Goal: Transaction & Acquisition: Purchase product/service

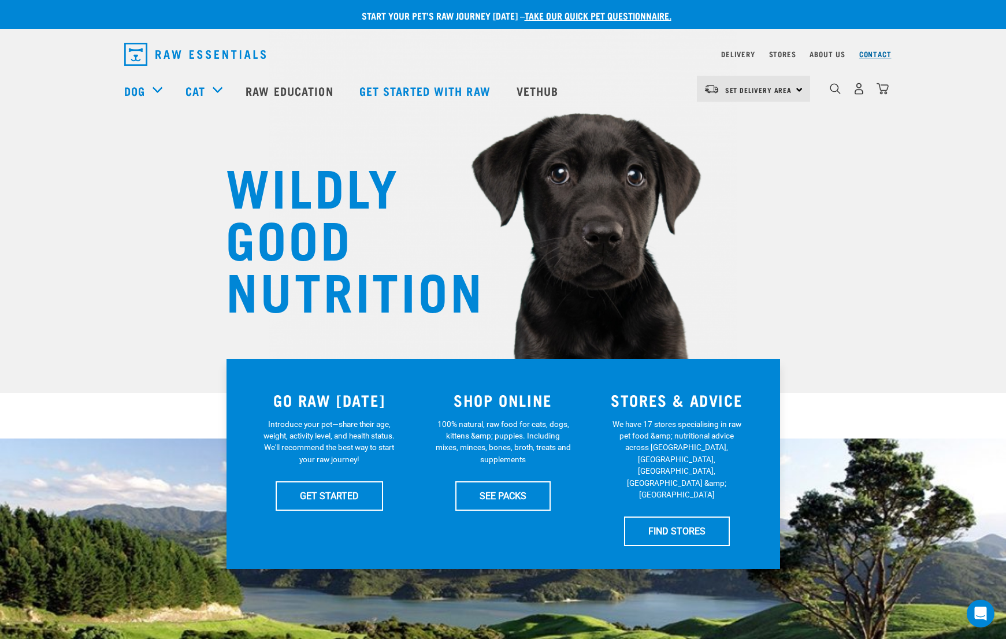
click at [868, 54] on link "Contact" at bounding box center [875, 54] width 32 height 4
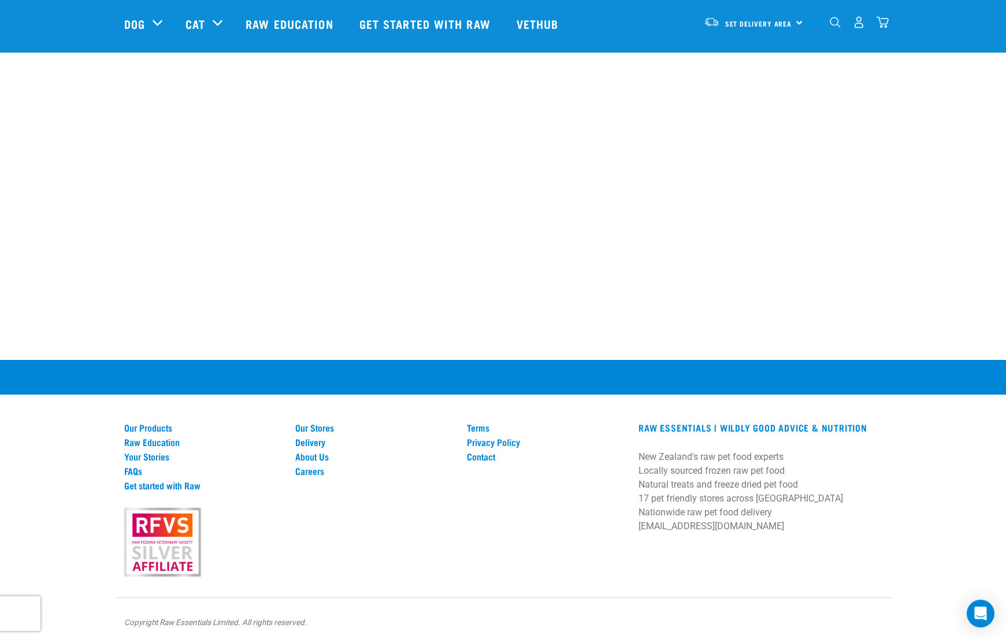
scroll to position [602, 0]
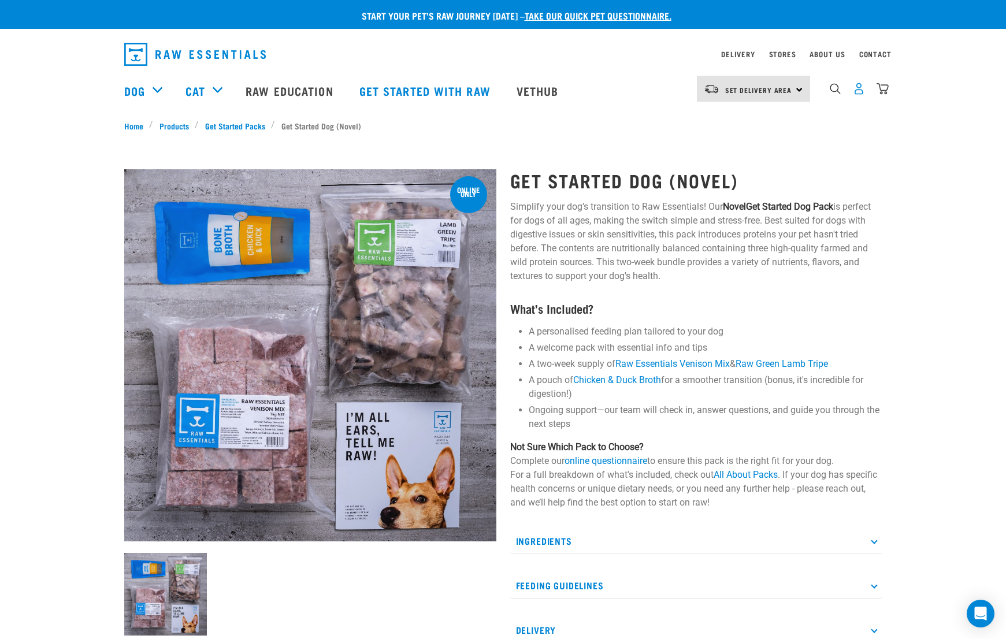
click at [861, 93] on img "dropdown navigation" at bounding box center [859, 89] width 12 height 12
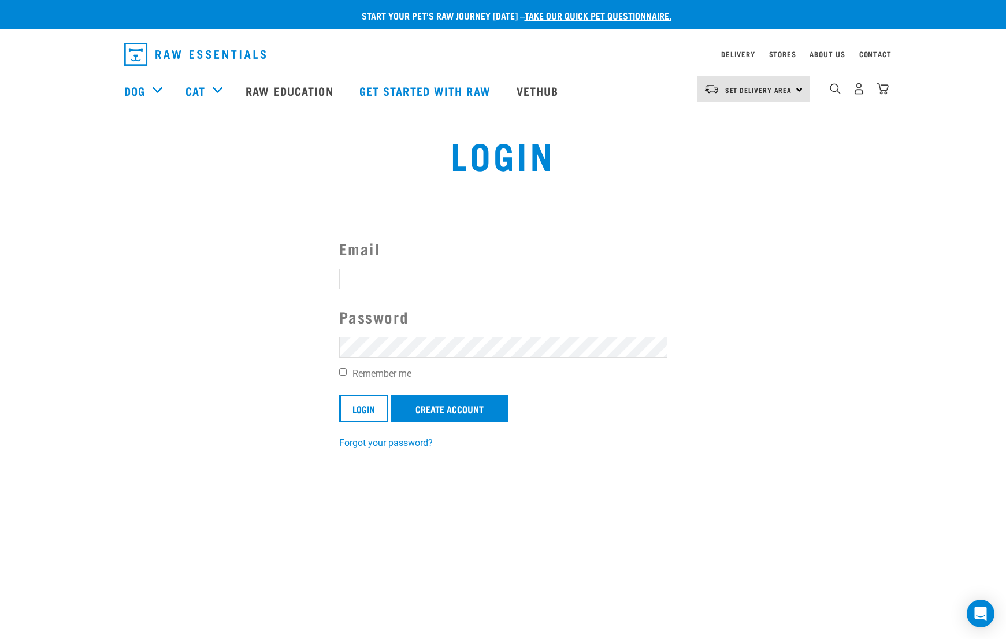
click at [543, 221] on section "Email Password Remember me Login Create Account Forgot your password?" at bounding box center [503, 335] width 1006 height 256
click at [430, 405] on link "Create Account" at bounding box center [449, 409] width 118 height 28
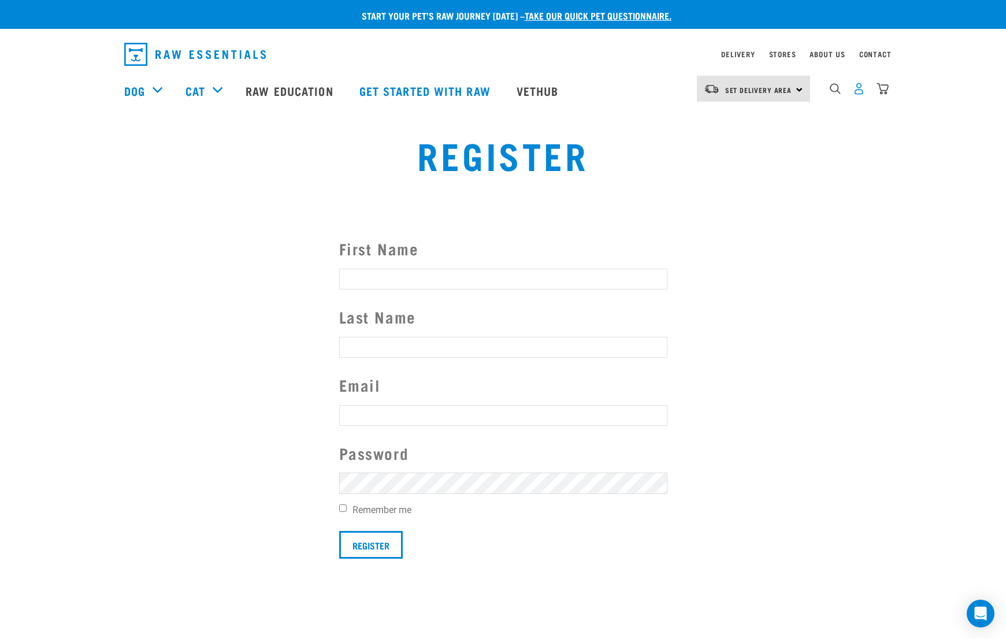
click at [859, 95] on img "dropdown navigation" at bounding box center [859, 89] width 12 height 12
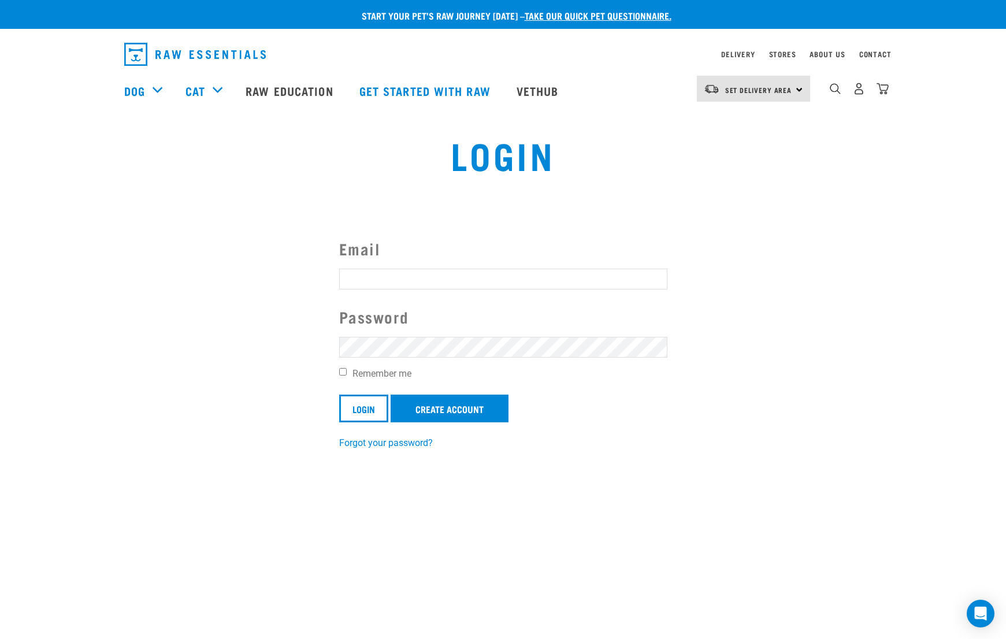
type input "[EMAIL_ADDRESS][DOMAIN_NAME]"
click at [432, 404] on link "Create Account" at bounding box center [449, 409] width 118 height 28
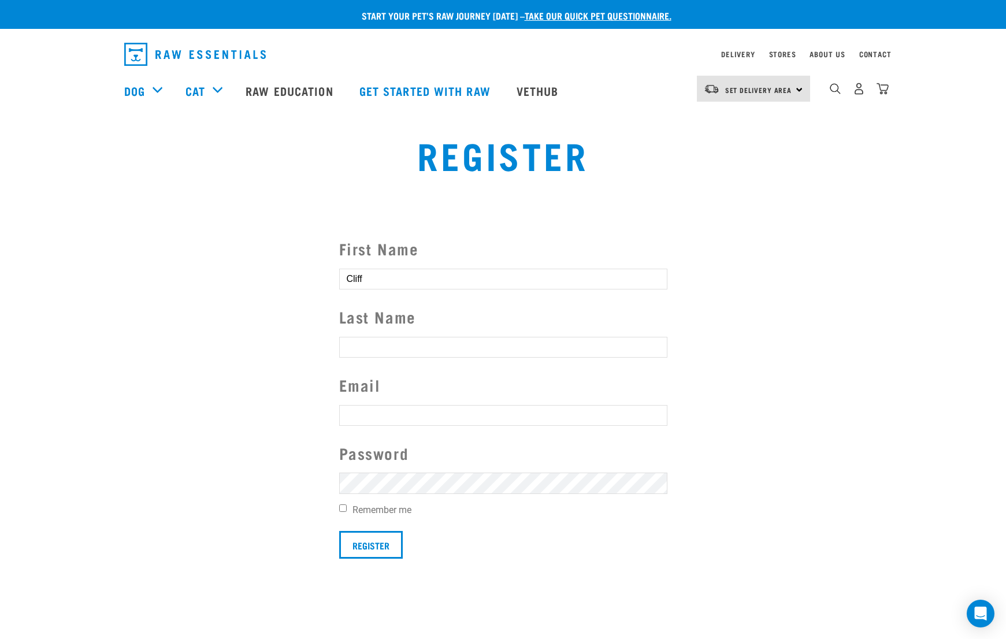
type input "Cliff"
type input "Peters"
type input "cosrosemarinus@icloud.com"
click at [307, 474] on section "First Name Cliff Last Name Peters Email cosrosemarinus@icloud.com Password Reme…" at bounding box center [503, 396] width 1006 height 379
click at [340, 505] on input "Remember me" at bounding box center [343, 508] width 8 height 8
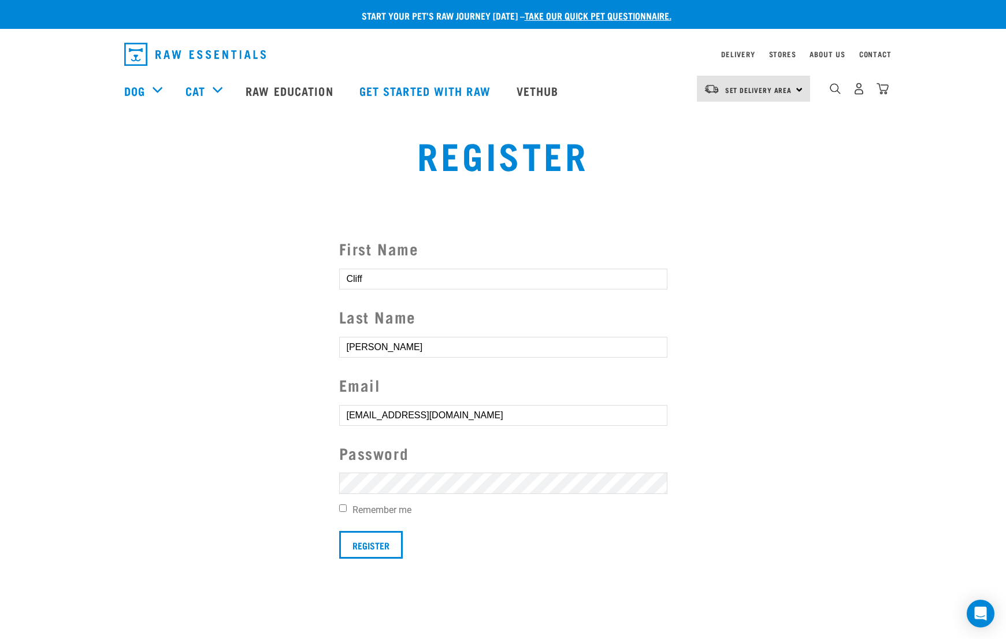
checkbox input "true"
click at [364, 531] on input "Register" at bounding box center [371, 545] width 64 height 28
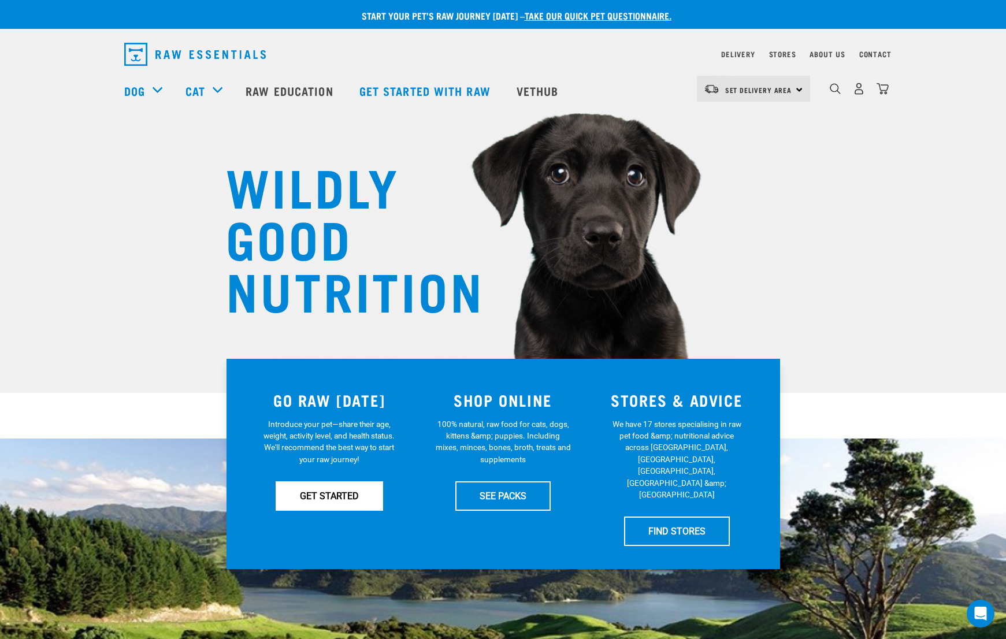
click at [343, 486] on link "GET STARTED" at bounding box center [329, 495] width 107 height 29
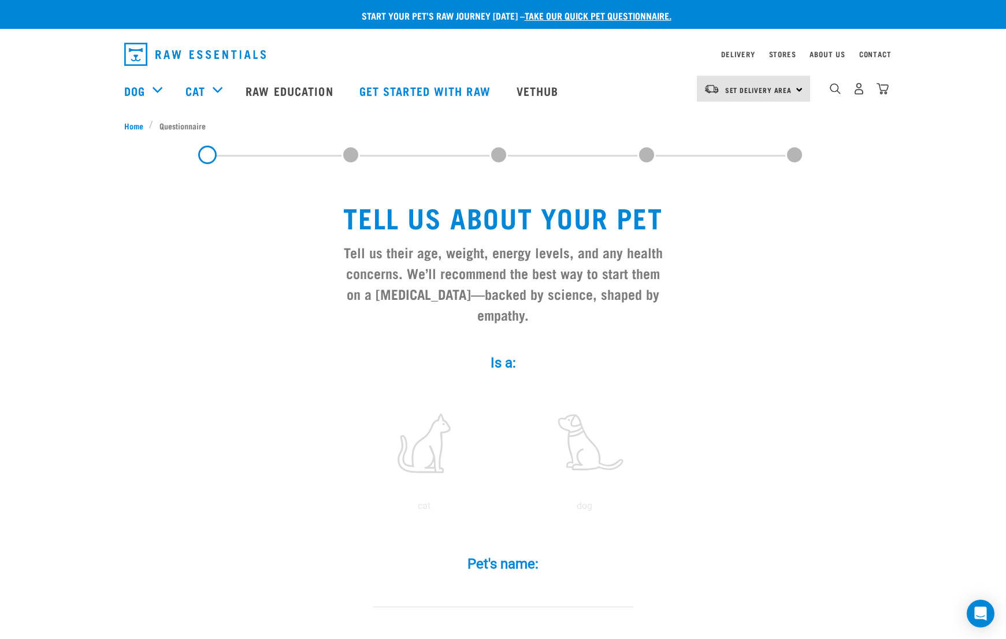
click at [129, 51] on img "dropdown navigation" at bounding box center [195, 54] width 142 height 23
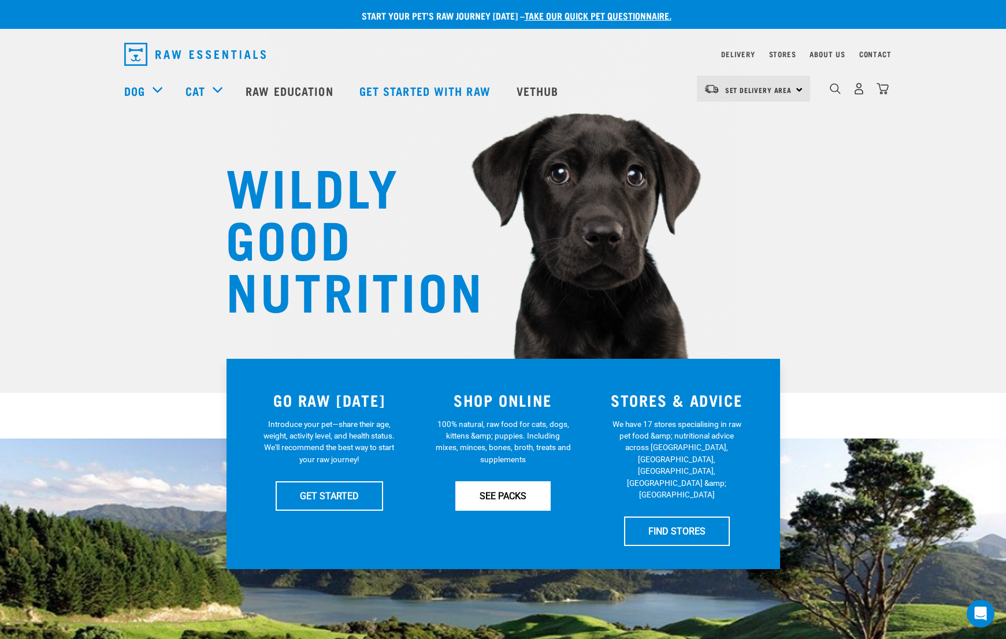
scroll to position [0, 1]
click at [471, 501] on link "SEE PACKS" at bounding box center [502, 495] width 95 height 29
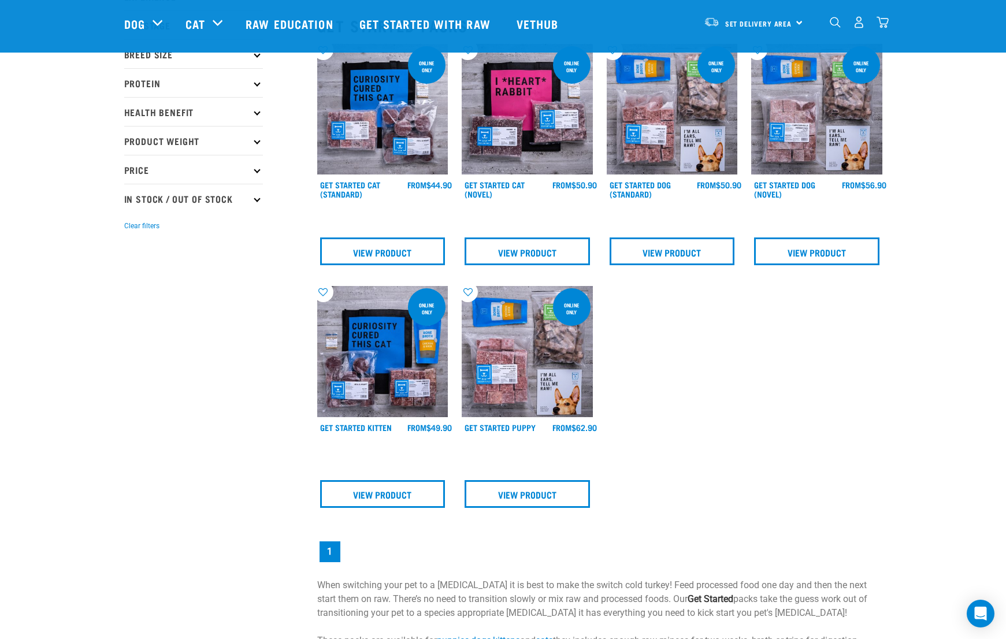
scroll to position [129, 0]
click at [686, 136] on img at bounding box center [671, 109] width 131 height 131
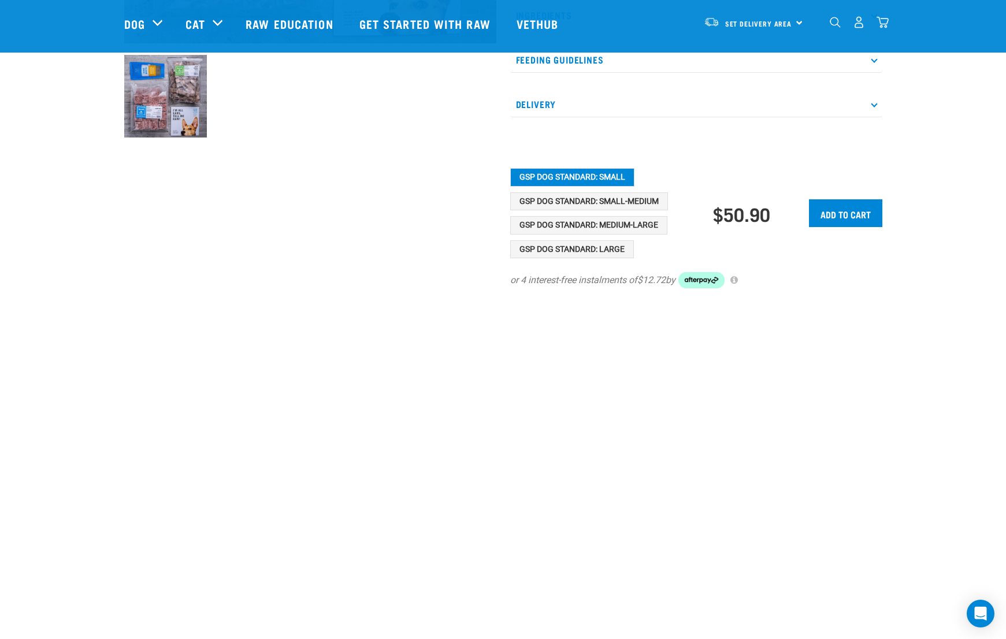
scroll to position [410, 0]
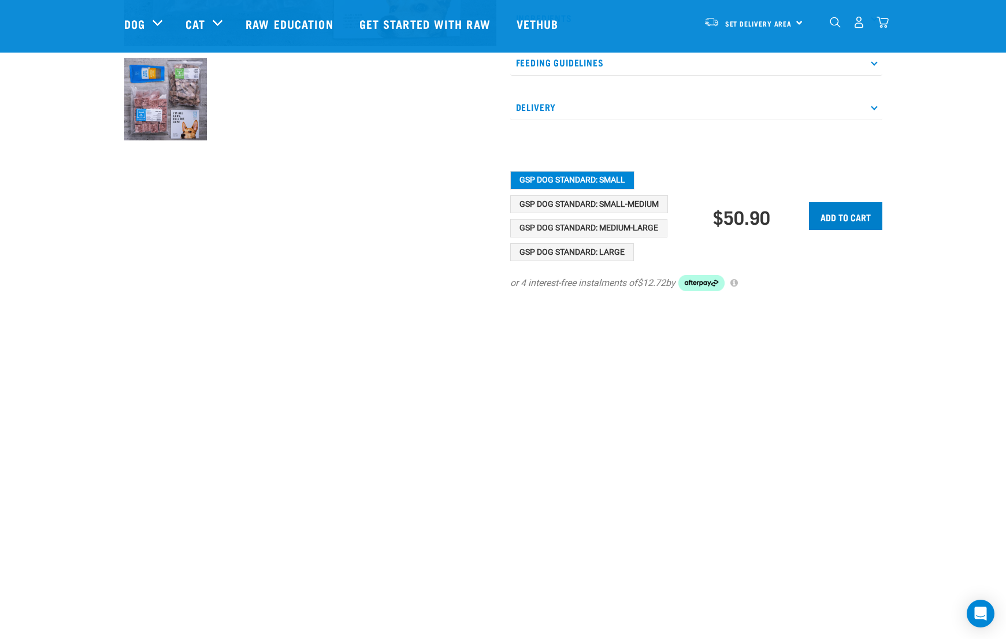
click at [853, 220] on input "Add to cart" at bounding box center [845, 216] width 73 height 28
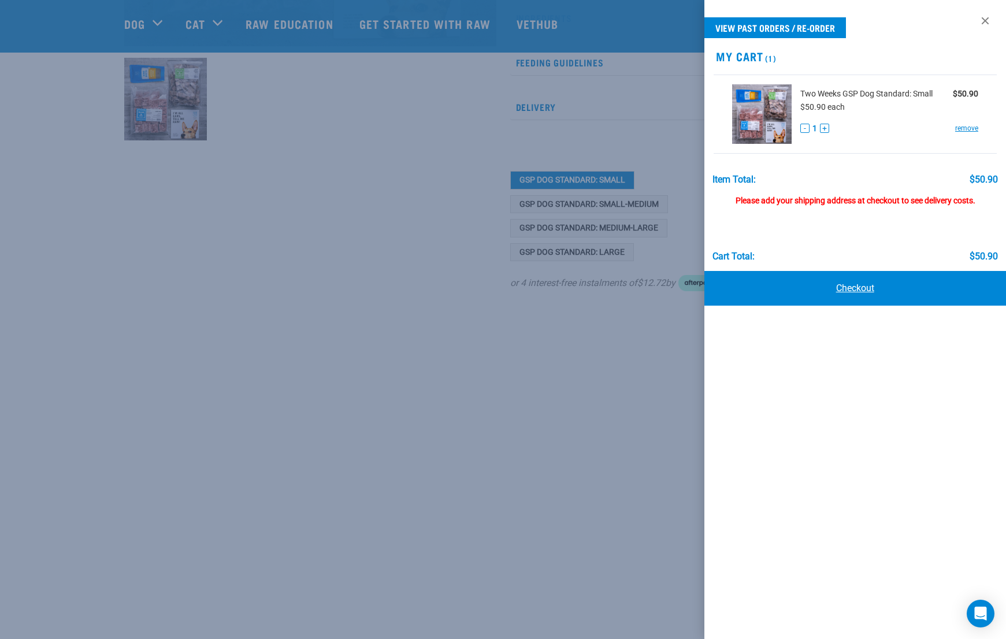
click at [833, 285] on link "Checkout" at bounding box center [855, 288] width 302 height 35
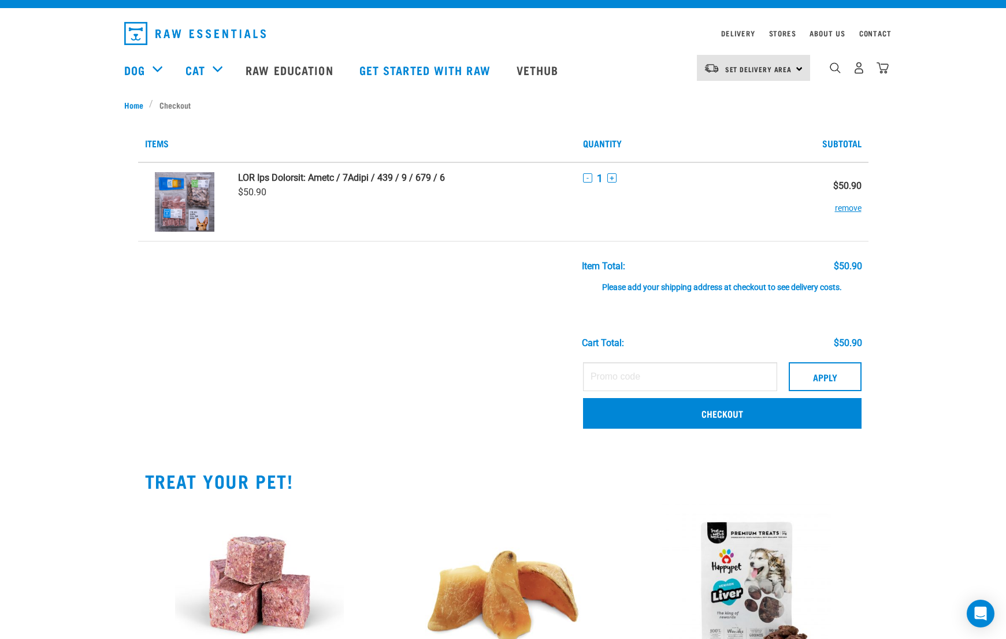
scroll to position [11, 0]
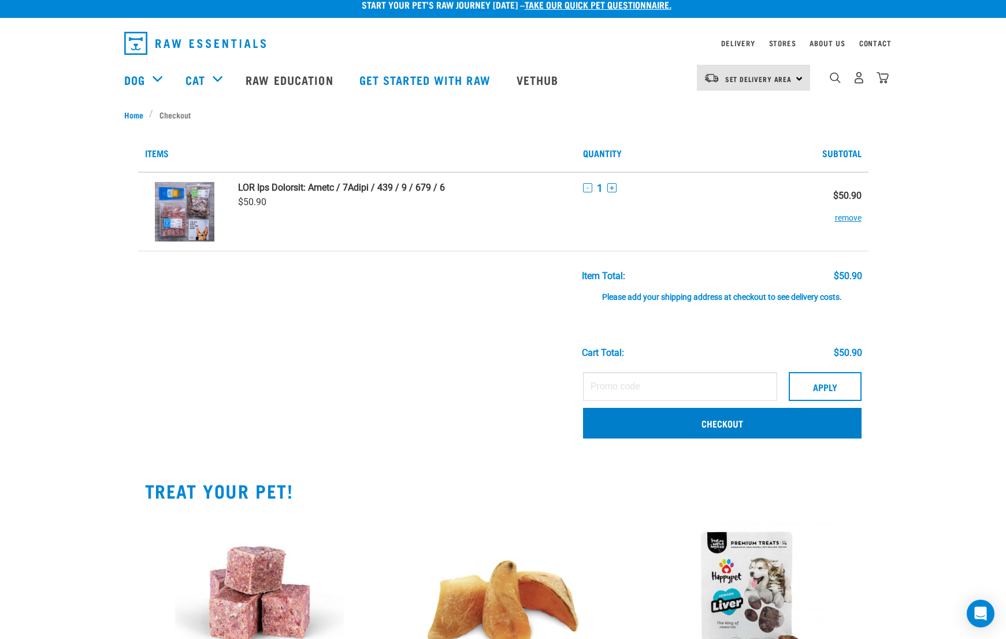
click at [680, 429] on link "Checkout" at bounding box center [722, 423] width 278 height 30
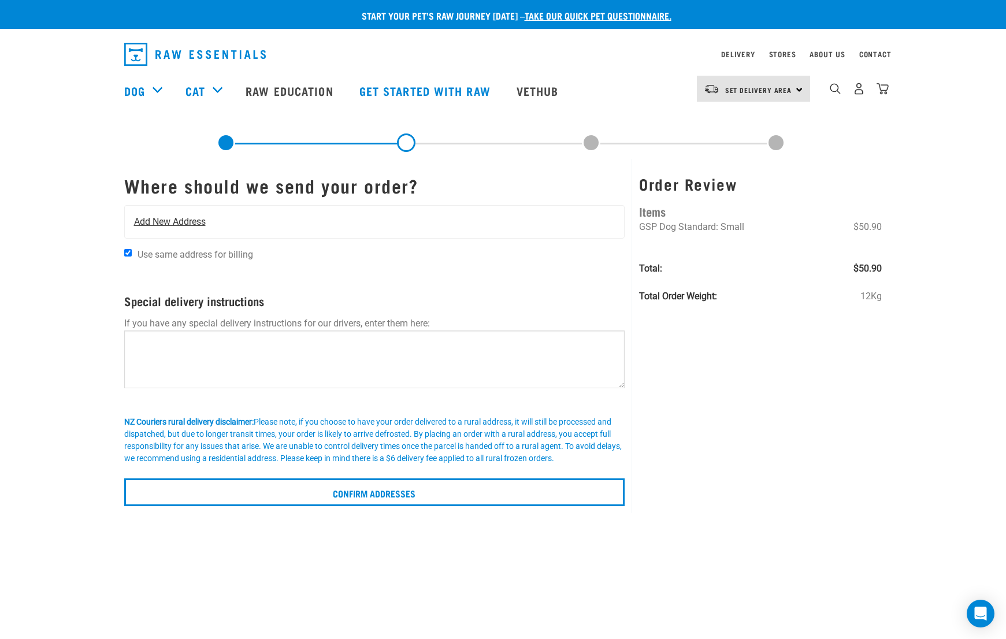
click at [176, 224] on span "Add New Address" at bounding box center [170, 222] width 72 height 14
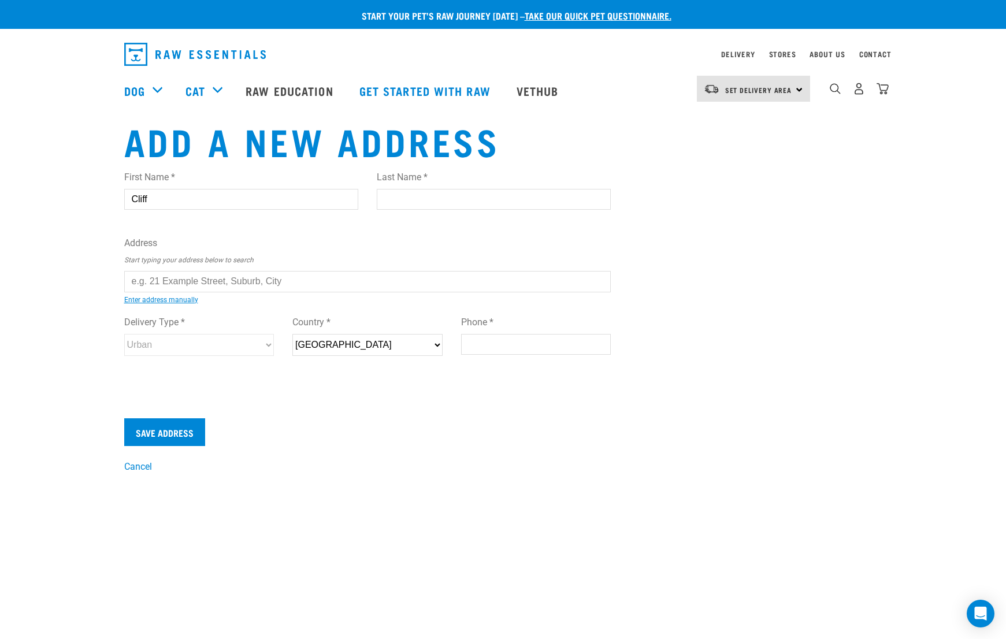
type input "Cliff"
type input "[PERSON_NAME]"
type input "28 Gib"
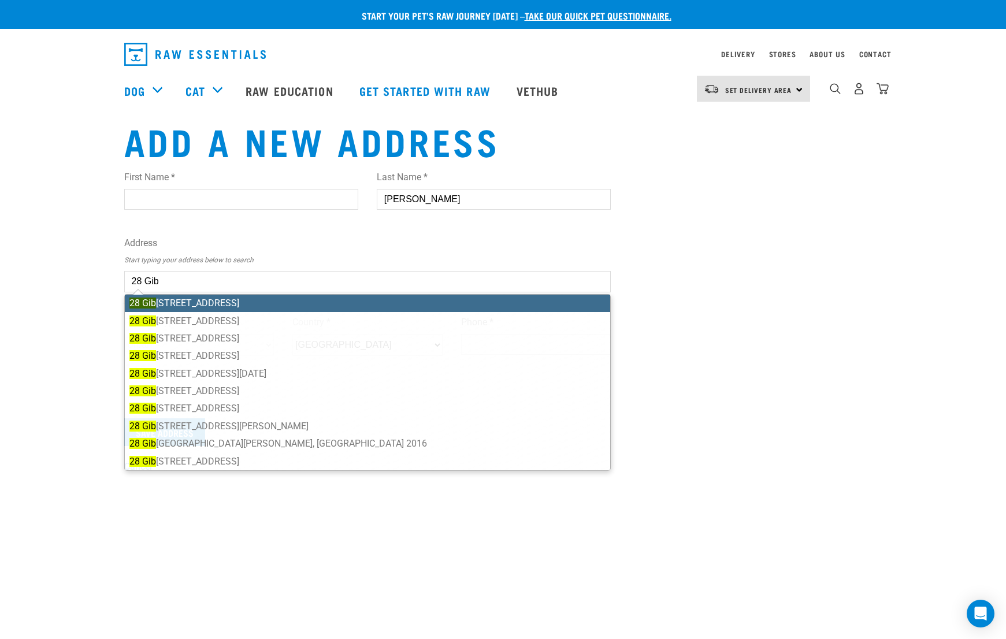
type input "Cliff"
type input "Peters"
type input "[STREET_ADDRESS]"
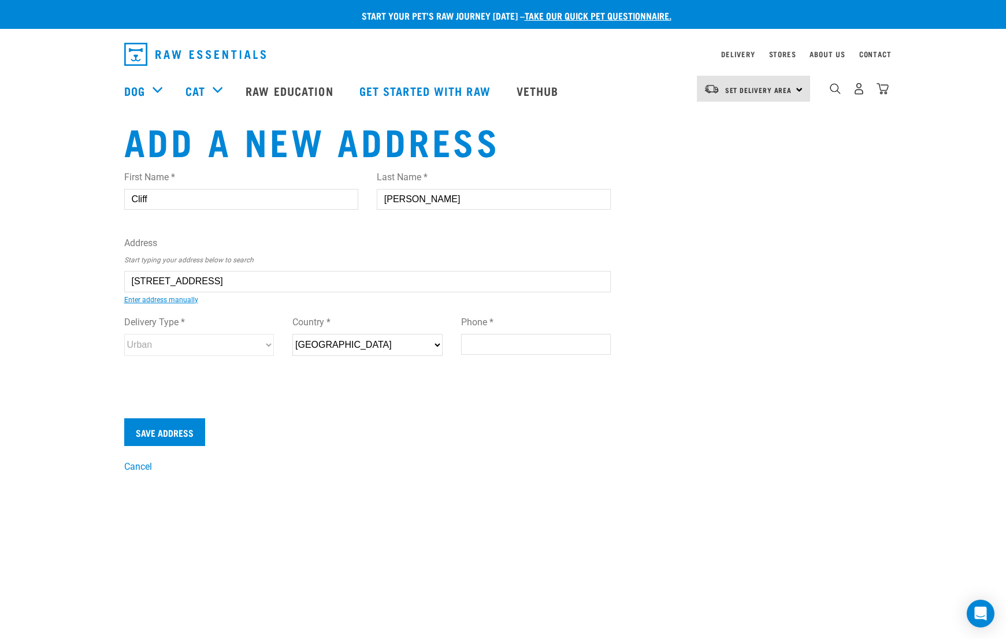
type input "[STREET_ADDRESS]"
type input "Auckland"
type input "1052"
click at [276, 304] on div "First Name * Cliff Last Name * Peters Address Start typing your address below t…" at bounding box center [367, 274] width 487 height 226
type input "28 Gibraltar Crescent, Parnell, Auckland 1052"
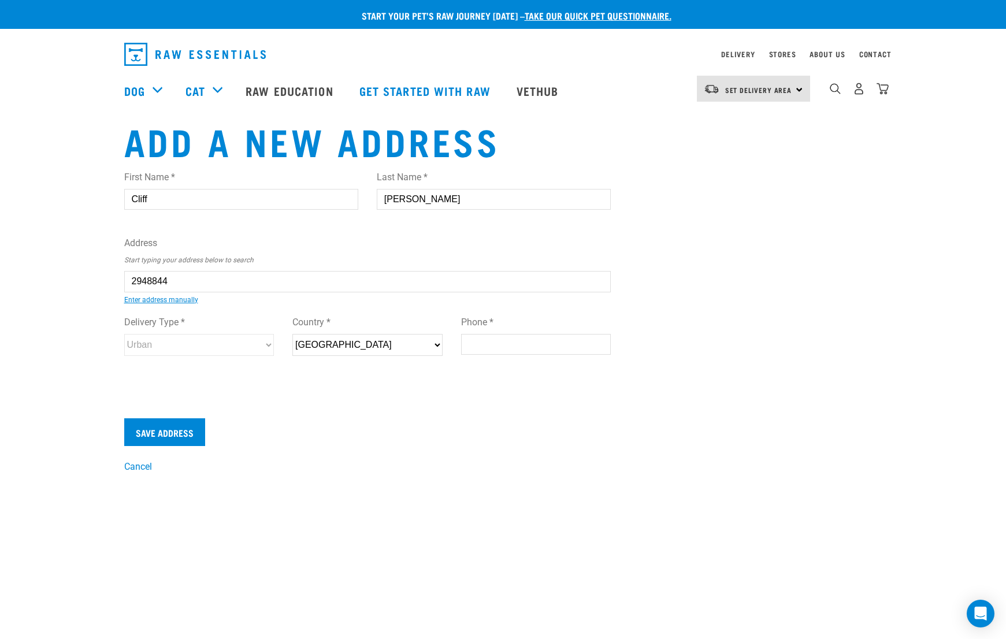
type input "[STREET_ADDRESS]"
type input "Parnell"
select select "AUK"
select select "Urban"
type input "021928538"
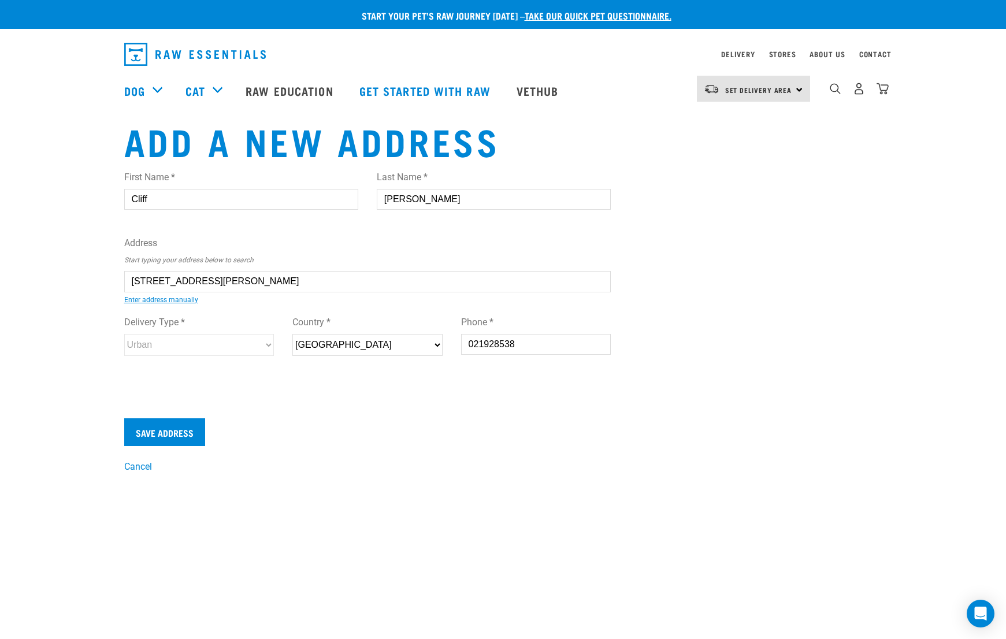
click at [453, 396] on div "First Name * Cliff Last Name * Peters Address Start typing your address below t…" at bounding box center [367, 282] width 505 height 243
click at [161, 423] on input "Save Address" at bounding box center [164, 432] width 81 height 28
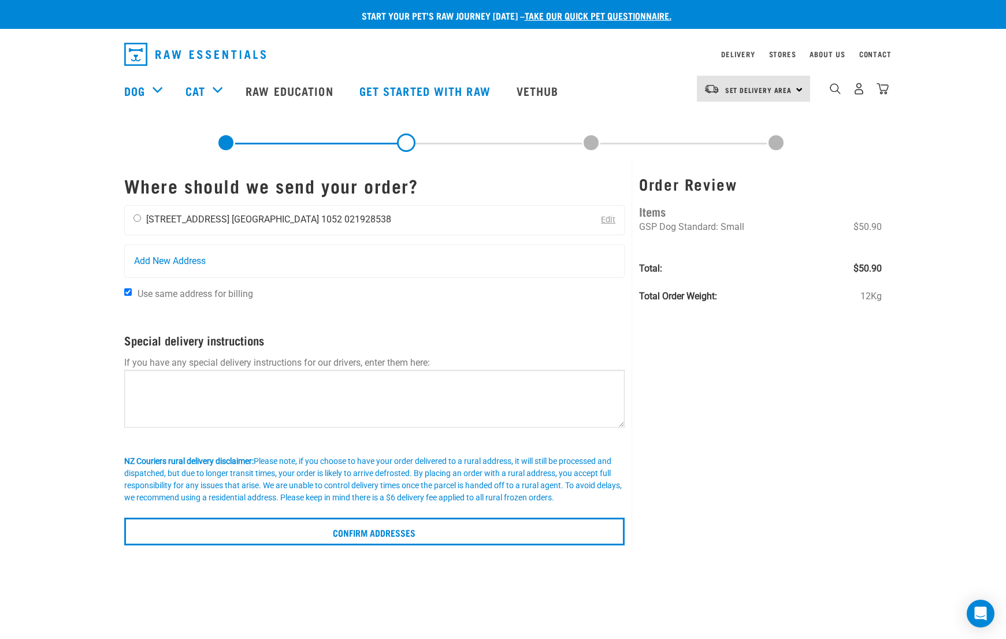
click at [136, 219] on input "radio" at bounding box center [137, 218] width 8 height 8
radio input "true"
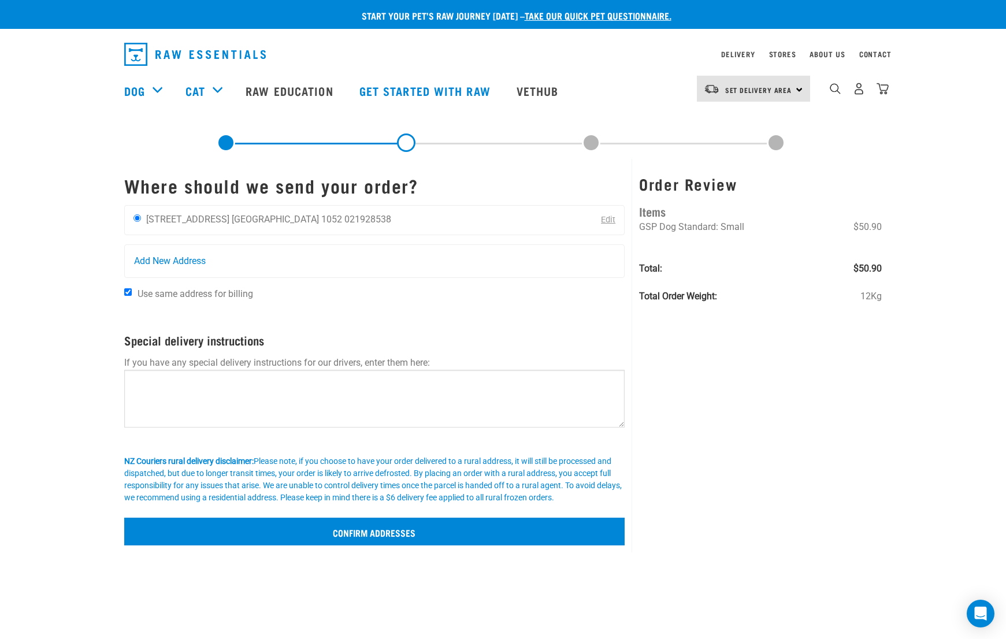
click at [311, 527] on input "Confirm addresses" at bounding box center [374, 532] width 501 height 28
click at [349, 522] on input "Confirm addresses" at bounding box center [374, 532] width 501 height 28
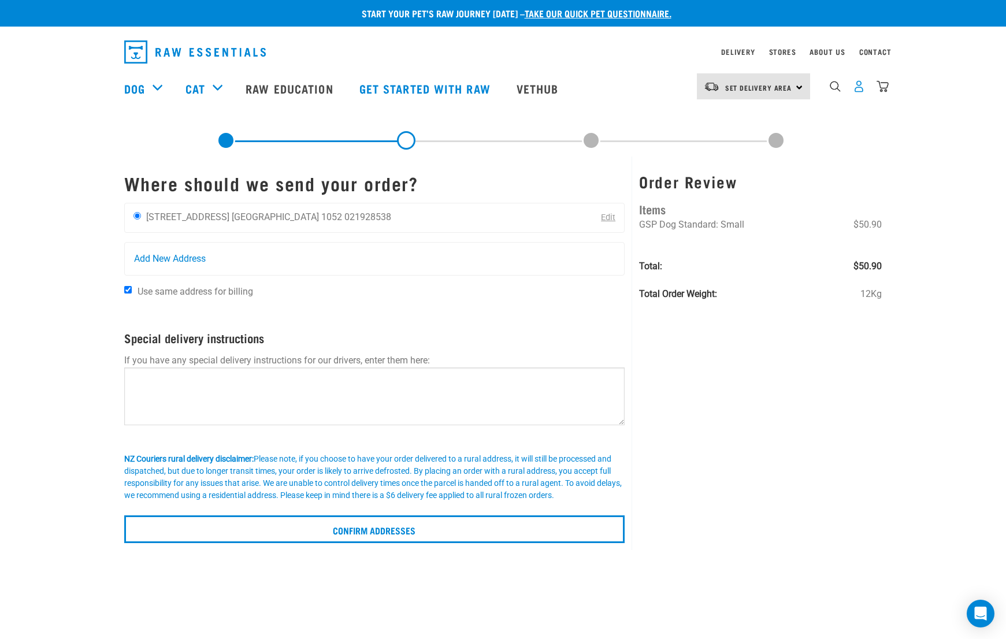
click at [859, 91] on img "dropdown navigation" at bounding box center [859, 86] width 12 height 12
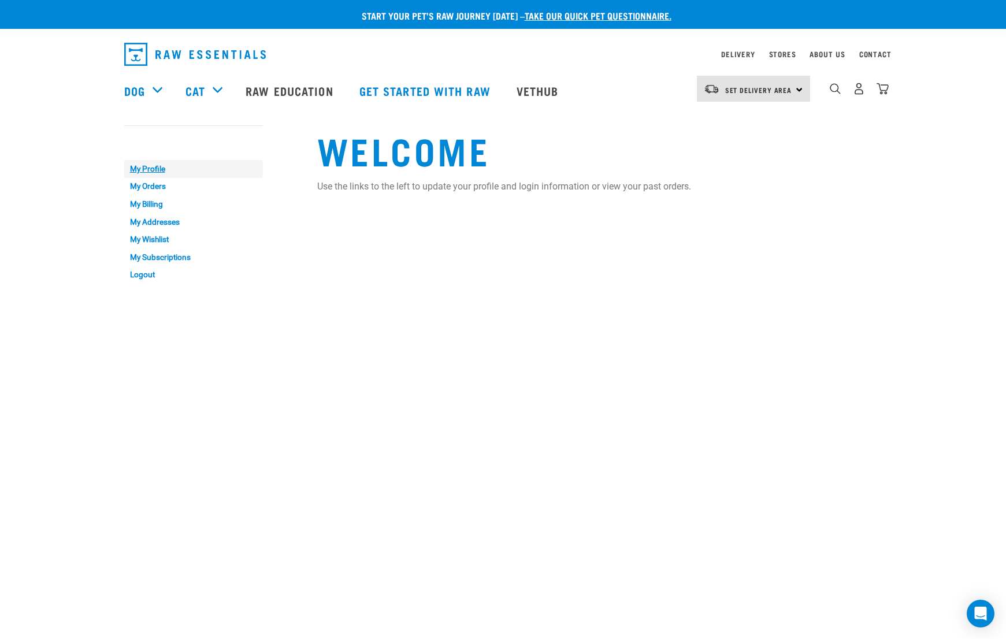
click at [151, 169] on link "My Profile" at bounding box center [193, 169] width 139 height 18
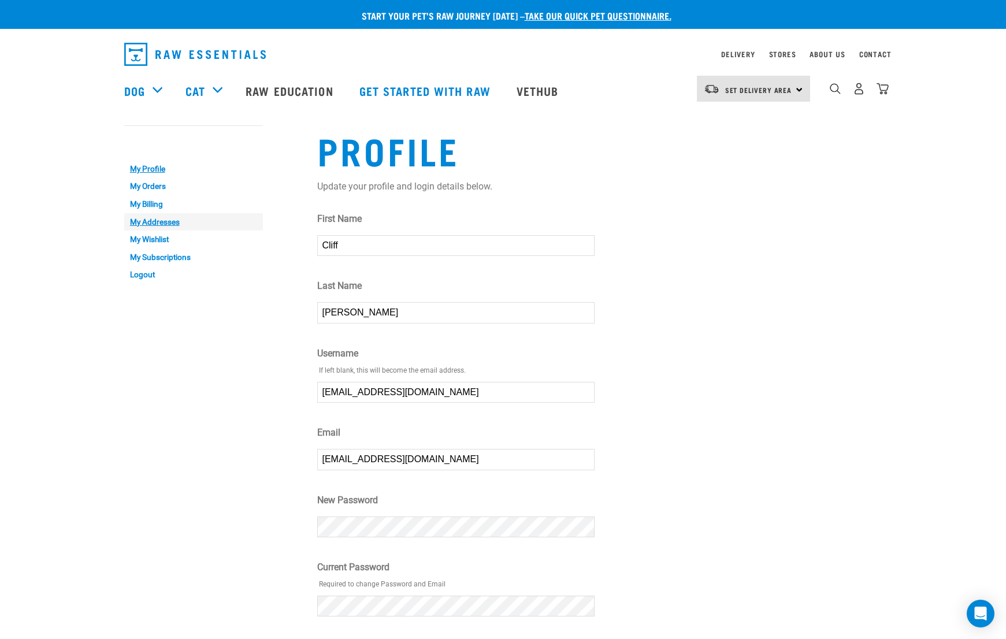
click at [155, 217] on link "My Addresses" at bounding box center [193, 222] width 139 height 18
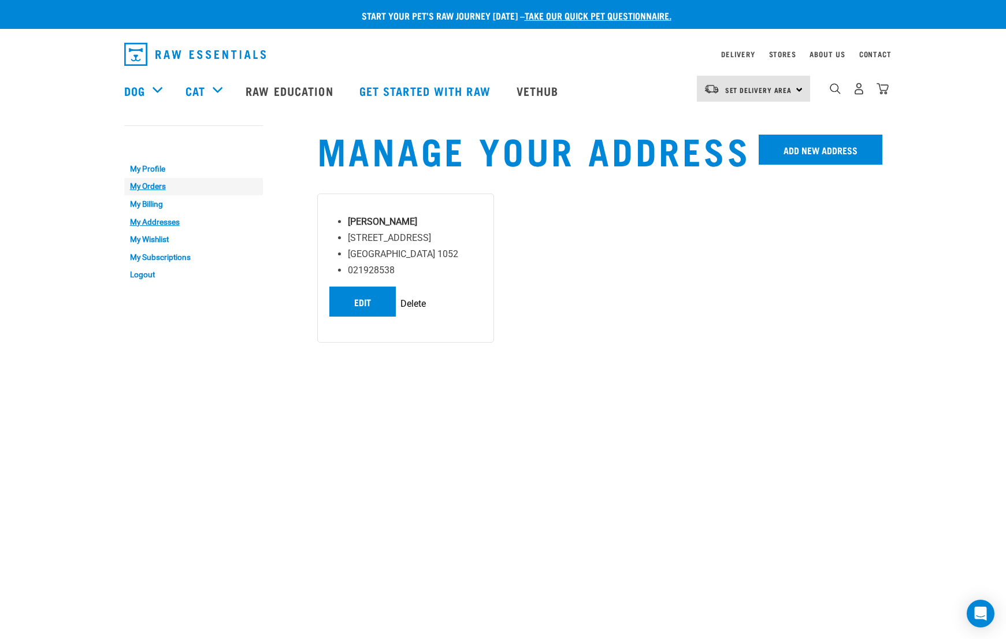
click at [159, 187] on link "My Orders" at bounding box center [193, 187] width 139 height 18
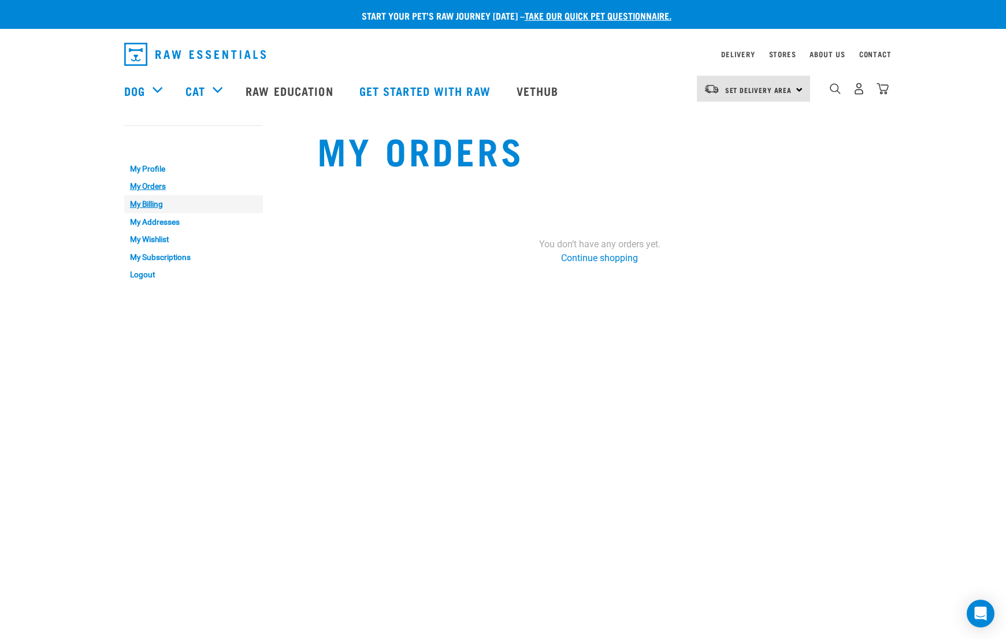
click at [147, 199] on link "My Billing" at bounding box center [193, 204] width 139 height 18
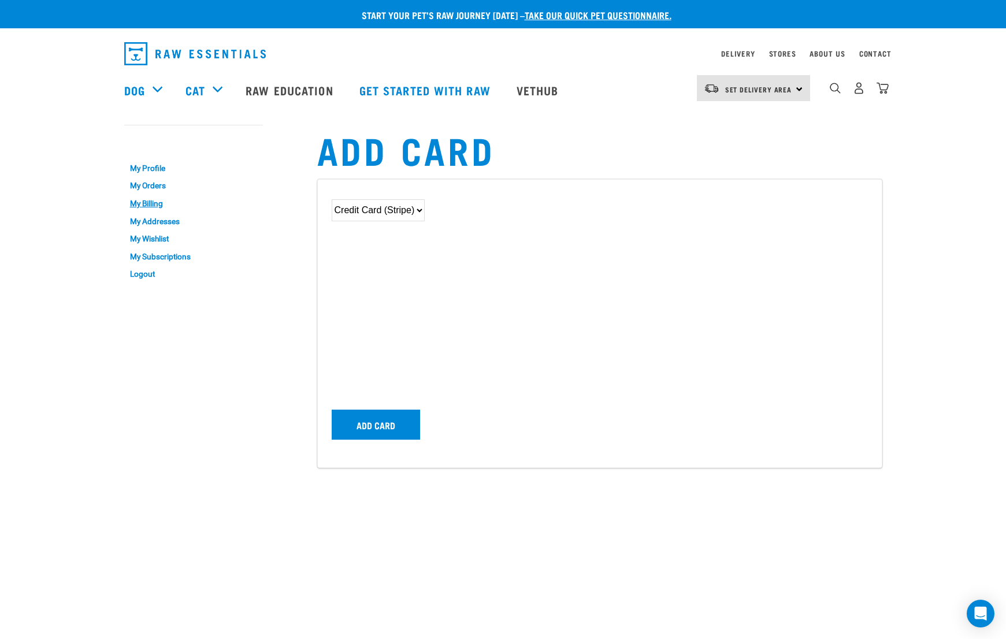
scroll to position [1, 0]
click at [161, 168] on link "My Profile" at bounding box center [193, 168] width 139 height 18
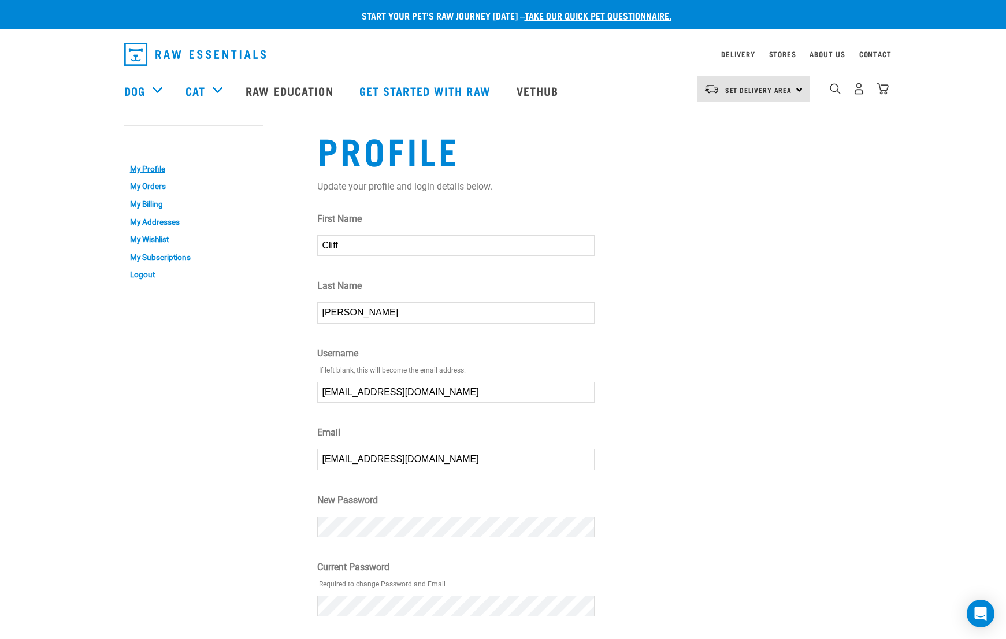
click at [790, 91] on span "Set Delivery Area" at bounding box center [758, 90] width 67 height 4
click at [736, 120] on link "[GEOGRAPHIC_DATA]" at bounding box center [752, 121] width 111 height 25
click at [885, 87] on img "dropdown navigation" at bounding box center [882, 89] width 12 height 12
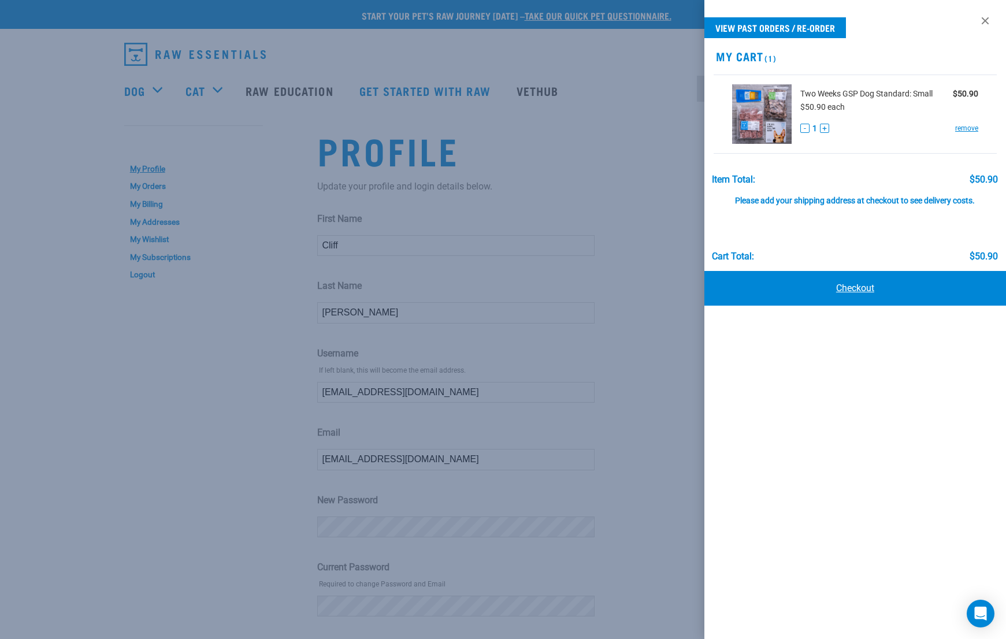
click at [859, 281] on link "Checkout" at bounding box center [855, 288] width 302 height 35
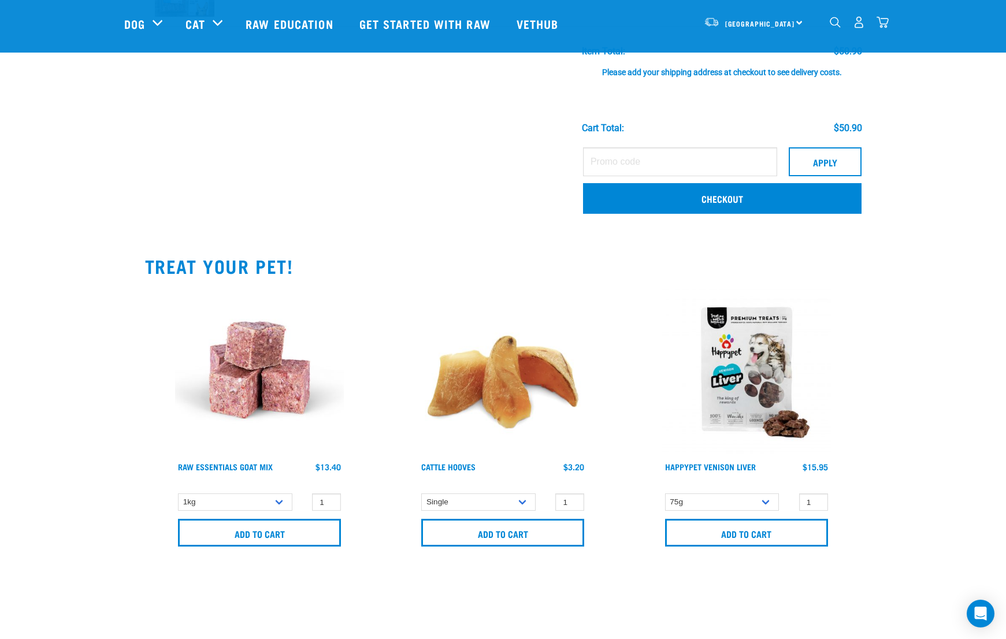
scroll to position [151, 0]
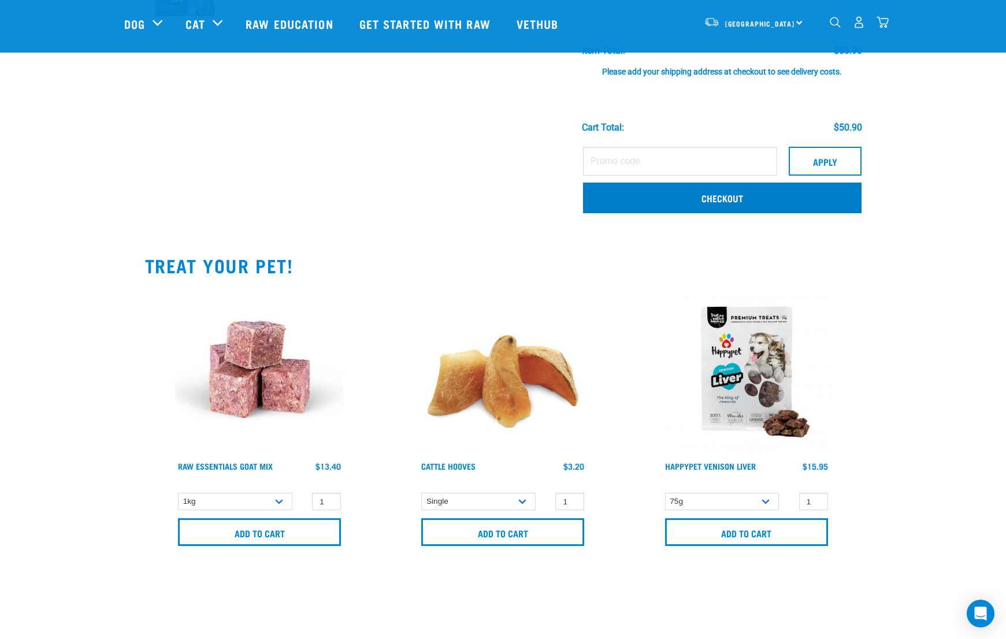
click at [652, 194] on link "Checkout" at bounding box center [722, 198] width 278 height 30
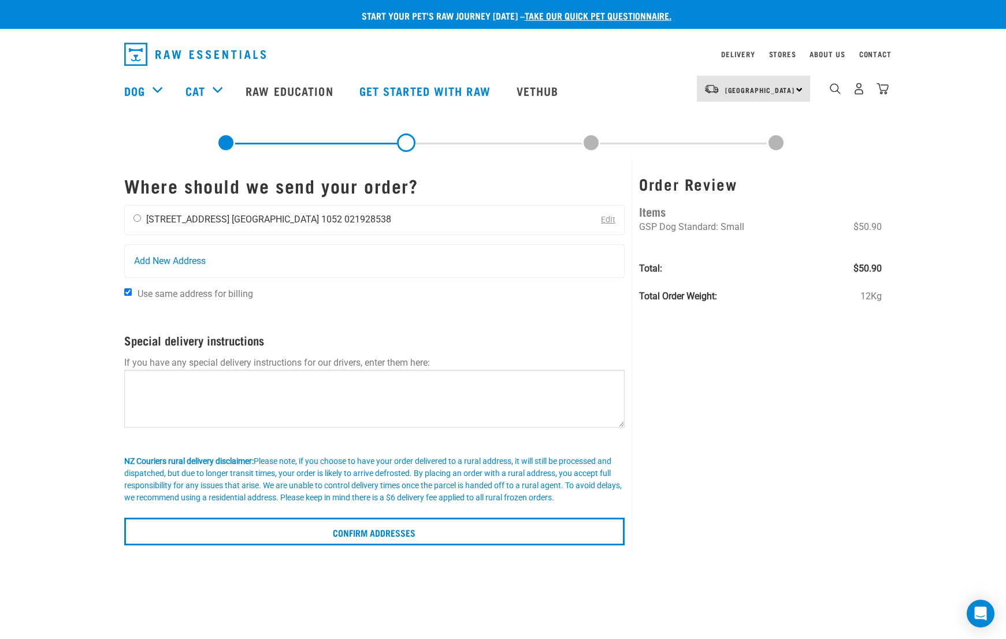
click at [137, 221] on input "radio" at bounding box center [137, 218] width 8 height 8
radio input "true"
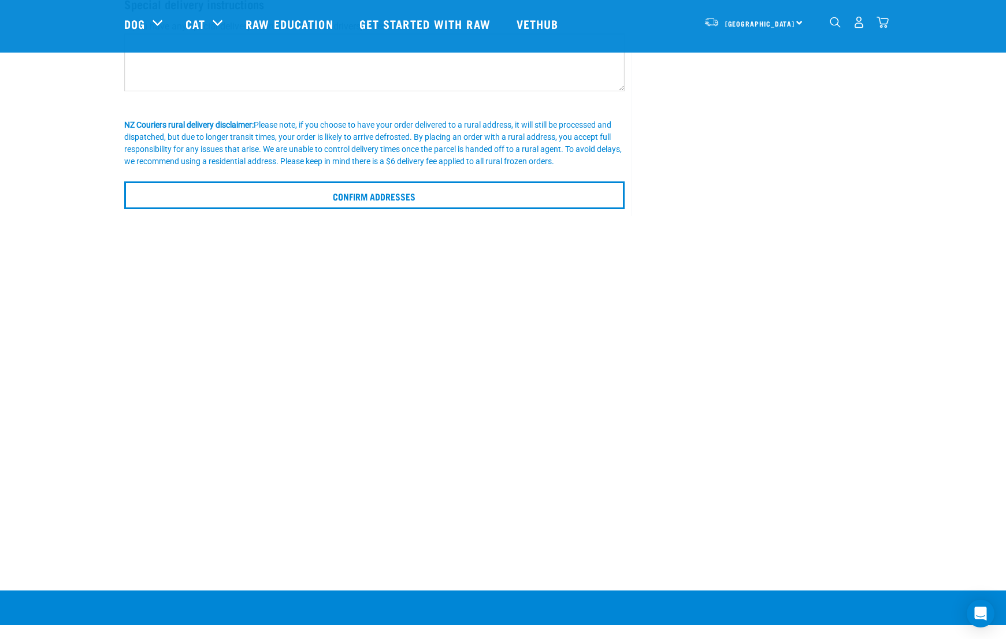
scroll to position [252, 0]
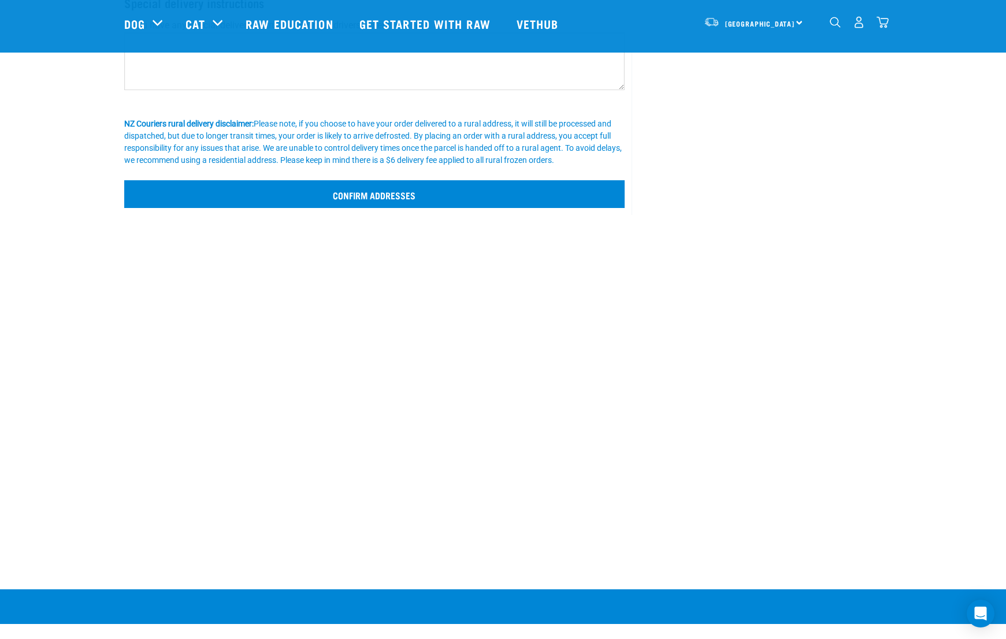
click at [403, 196] on input "Confirm addresses" at bounding box center [374, 194] width 501 height 28
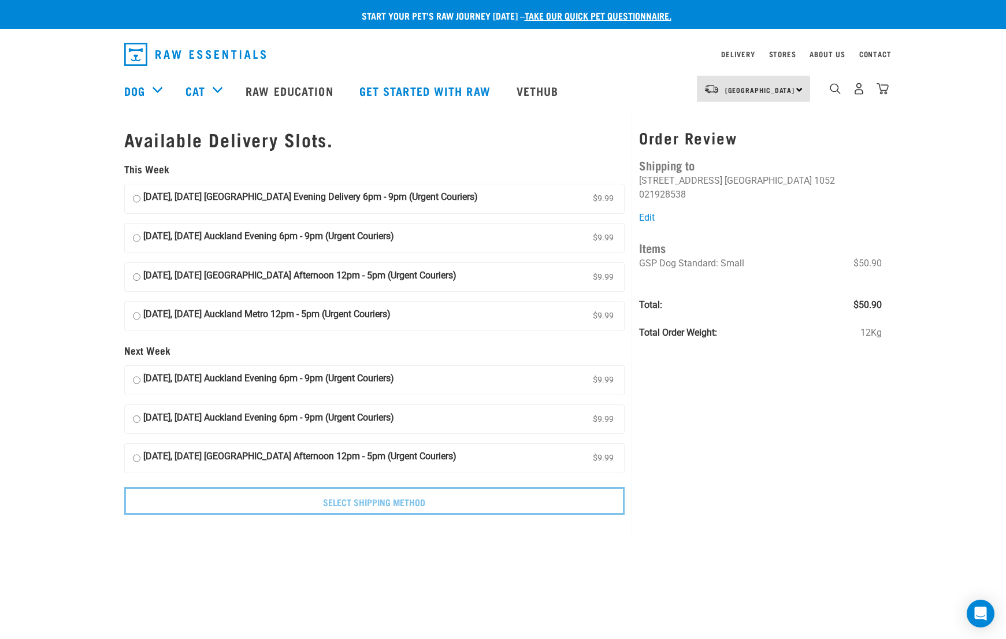
scroll to position [6, 0]
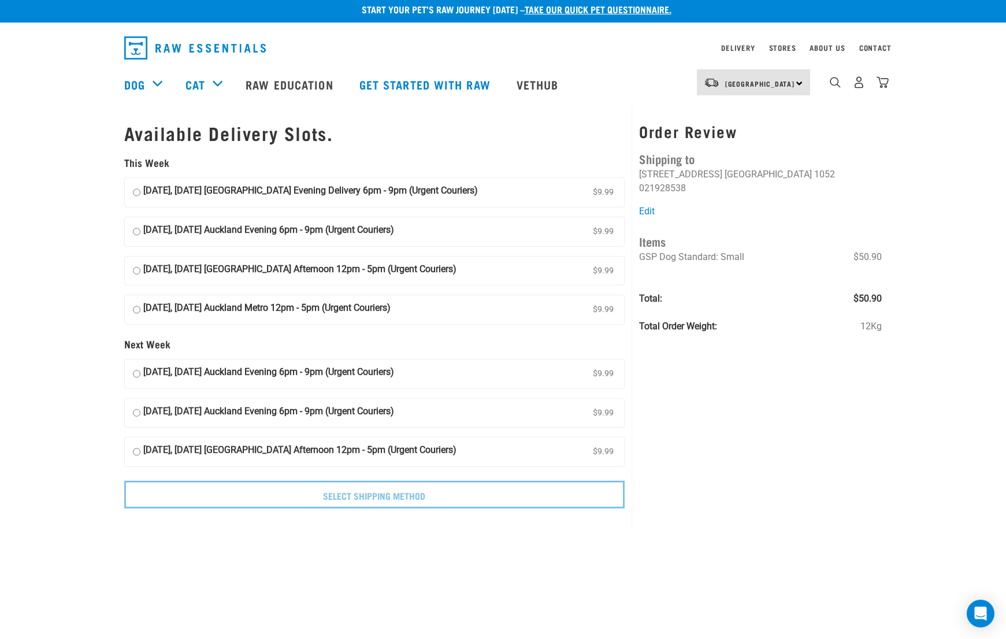
click at [134, 185] on input "25 September, Thursday Auckland Evening Delivery 6pm - 9pm (Urgent Couriers) $9…" at bounding box center [137, 192] width 8 height 17
radio input "true"
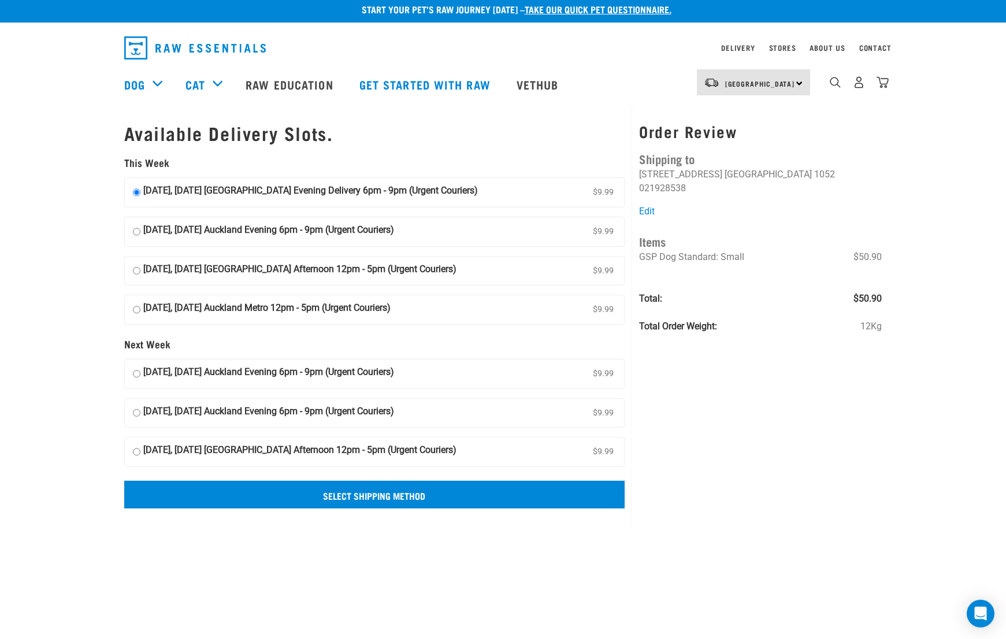
click at [533, 491] on input "Select Shipping Method" at bounding box center [374, 495] width 501 height 28
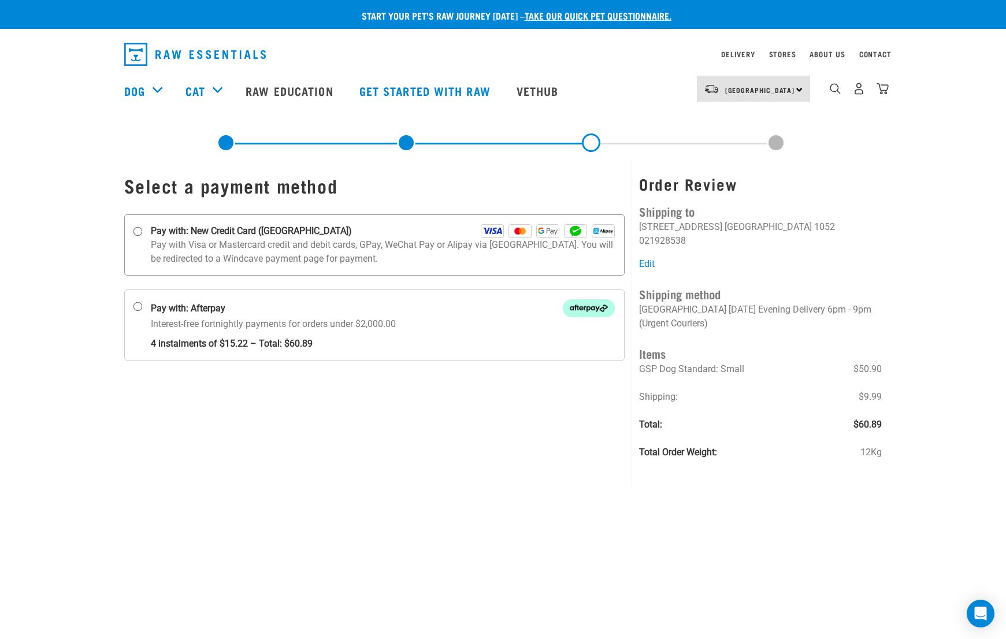
click at [133, 226] on label "Pay with: New Credit Card ([GEOGRAPHIC_DATA])" at bounding box center [374, 244] width 501 height 61
click at [133, 227] on input "Pay with: New Credit Card ([GEOGRAPHIC_DATA])" at bounding box center [137, 231] width 9 height 9
radio input "true"
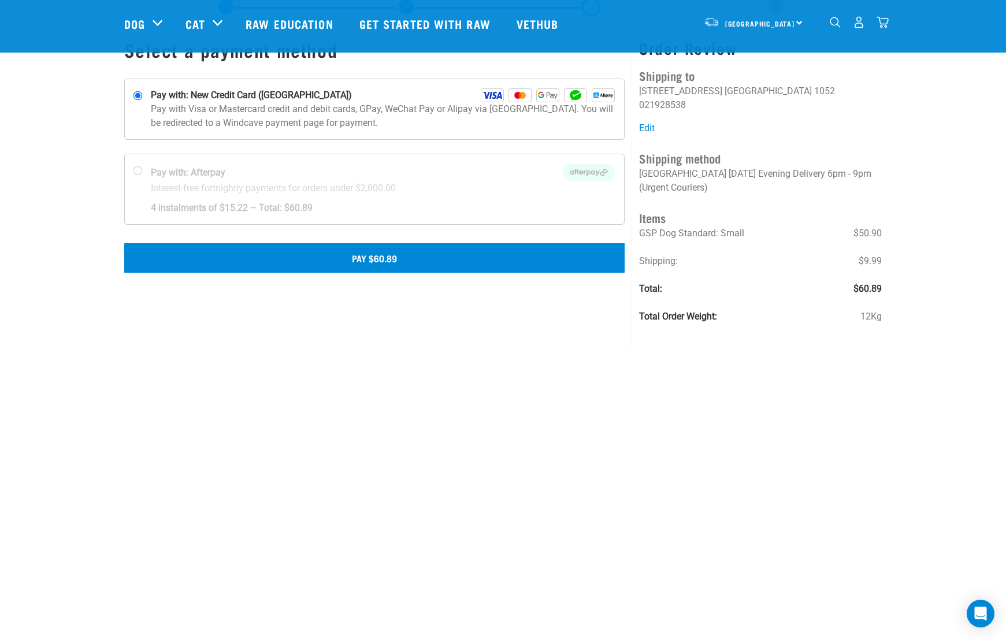
scroll to position [50, 0]
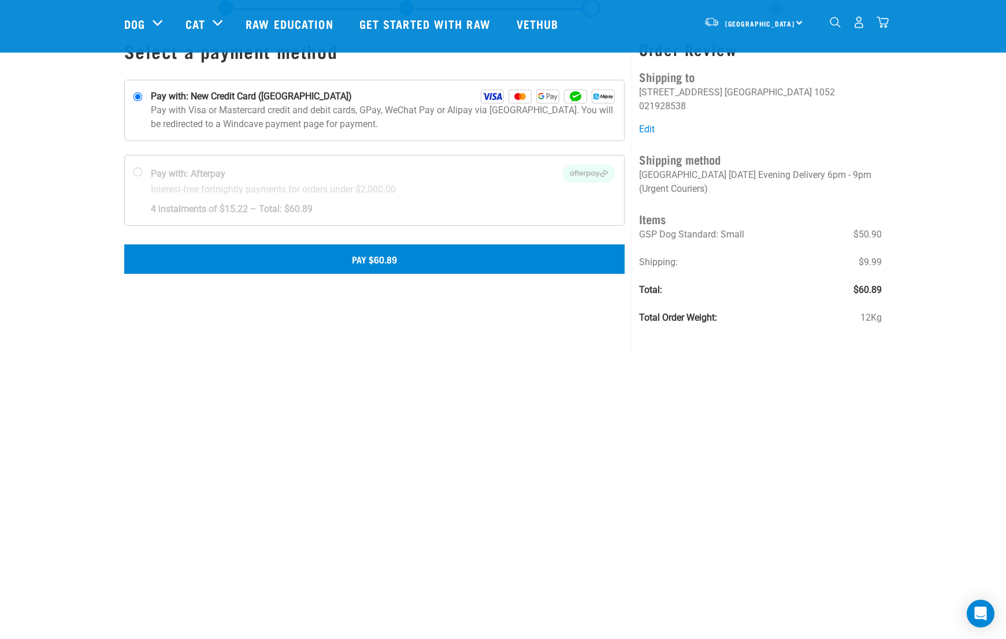
click at [330, 266] on button "Pay $60.89" at bounding box center [374, 258] width 501 height 29
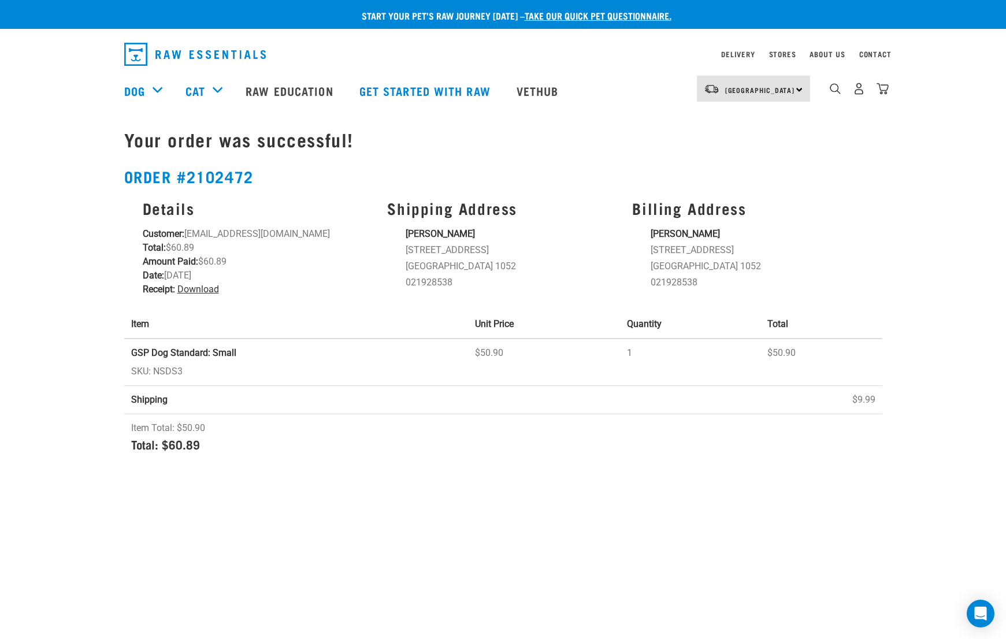
click at [201, 288] on link "Download" at bounding box center [198, 289] width 42 height 11
